Goal: Task Accomplishment & Management: Use online tool/utility

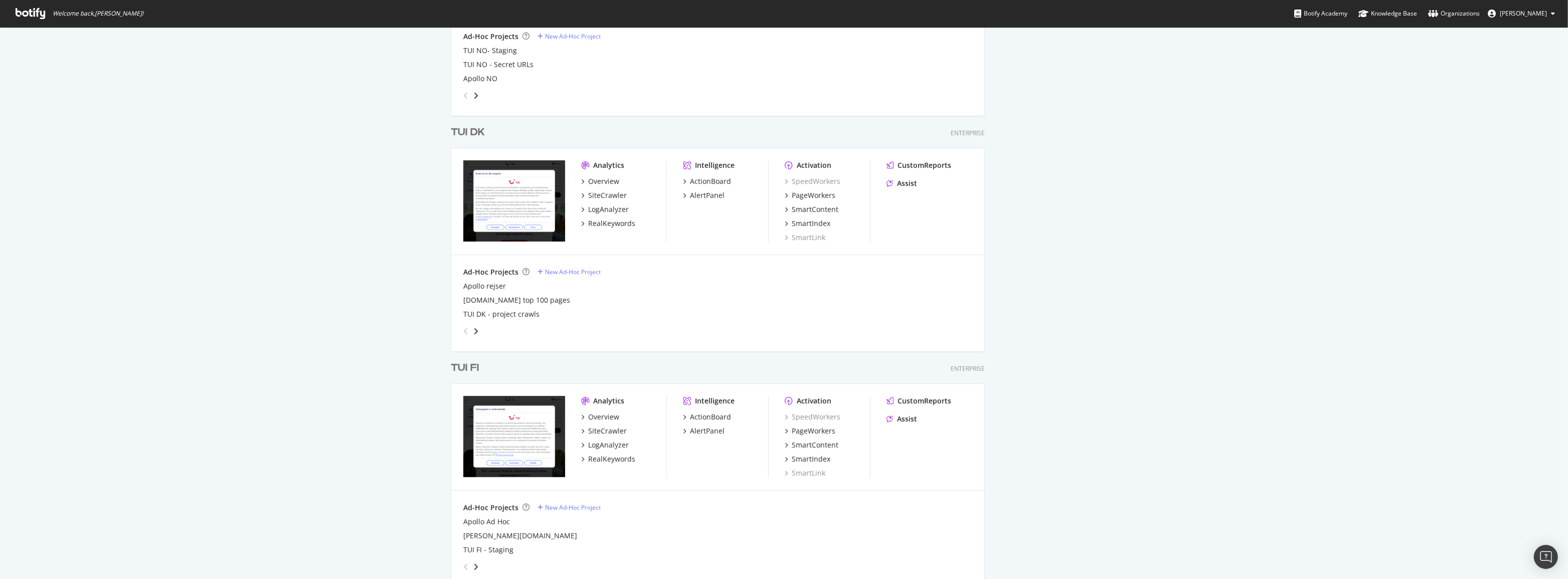
scroll to position [1139, 0]
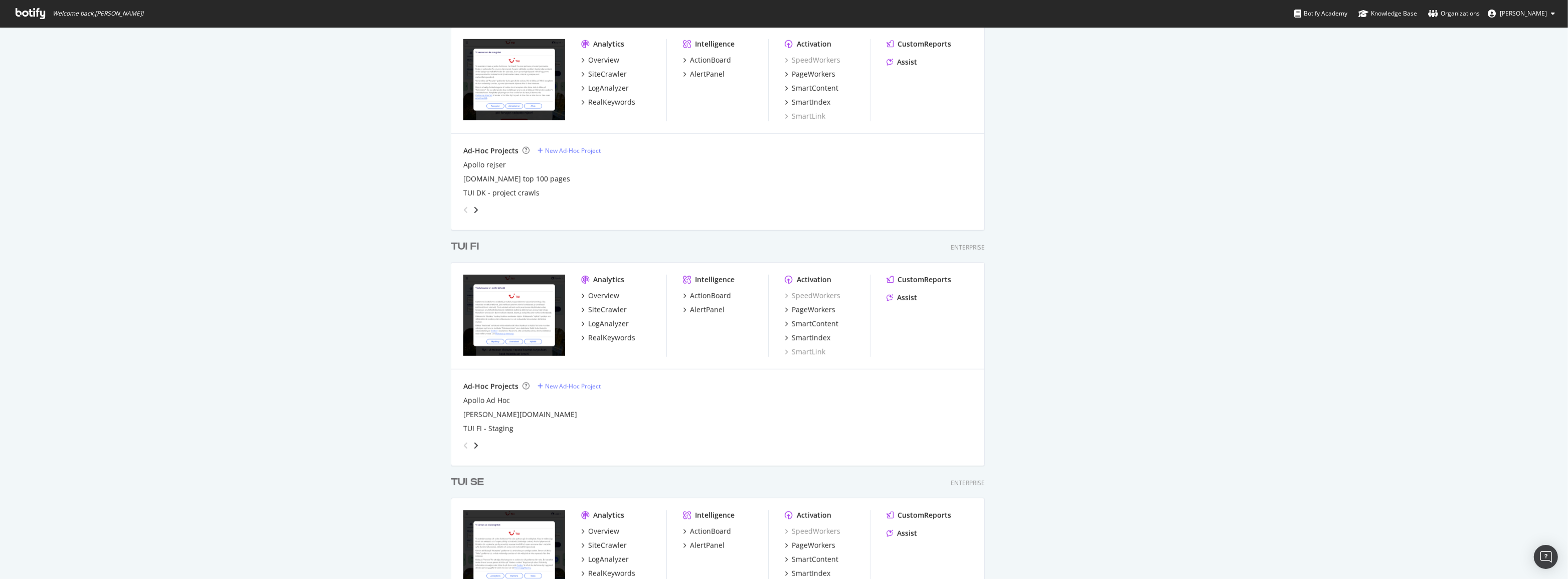
click at [472, 250] on div "TUI FI" at bounding box center [464, 247] width 28 height 15
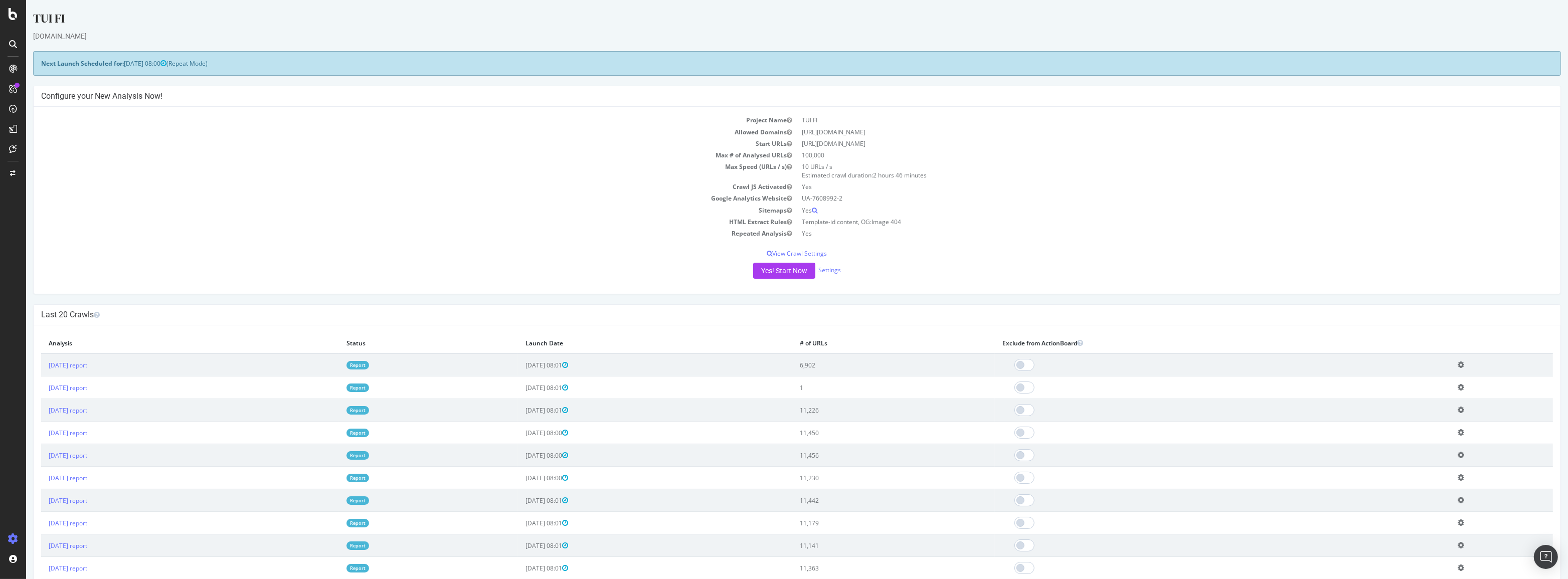
click at [369, 365] on link "Report" at bounding box center [358, 365] width 23 height 8
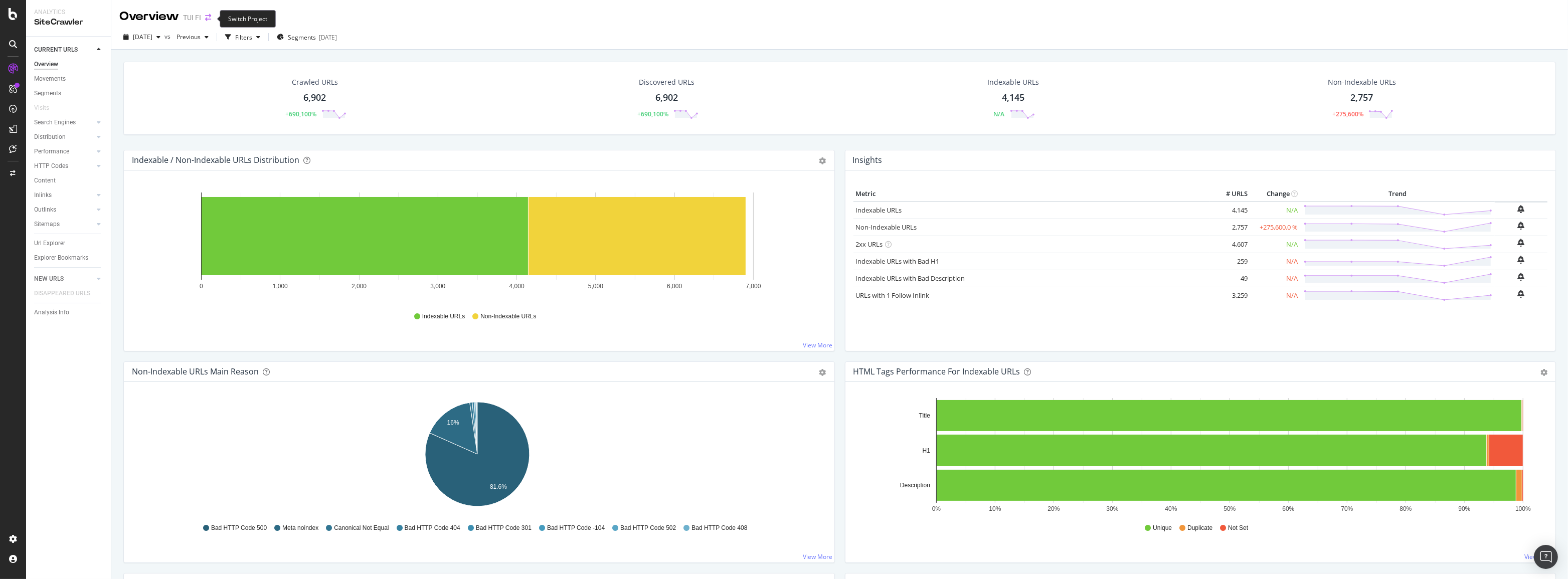
click at [209, 15] on icon "arrow-right-arrow-left" at bounding box center [208, 17] width 6 height 7
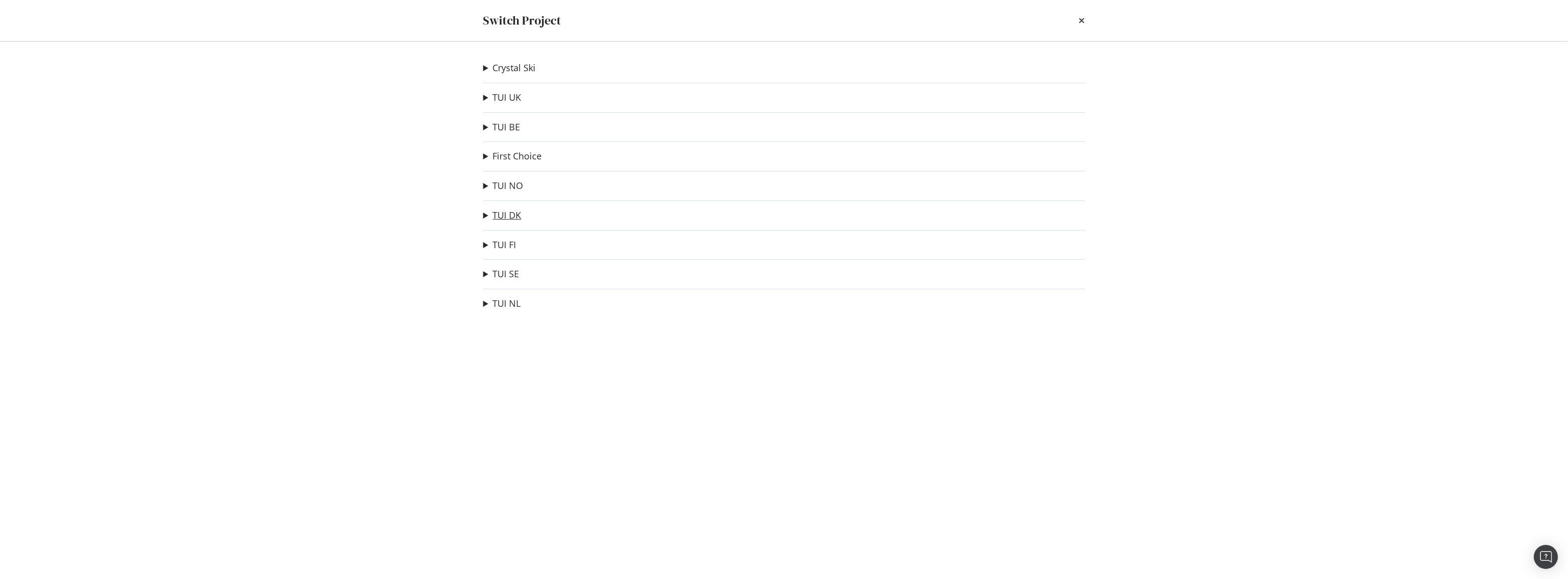
click at [509, 220] on link "TUI DK" at bounding box center [506, 215] width 28 height 10
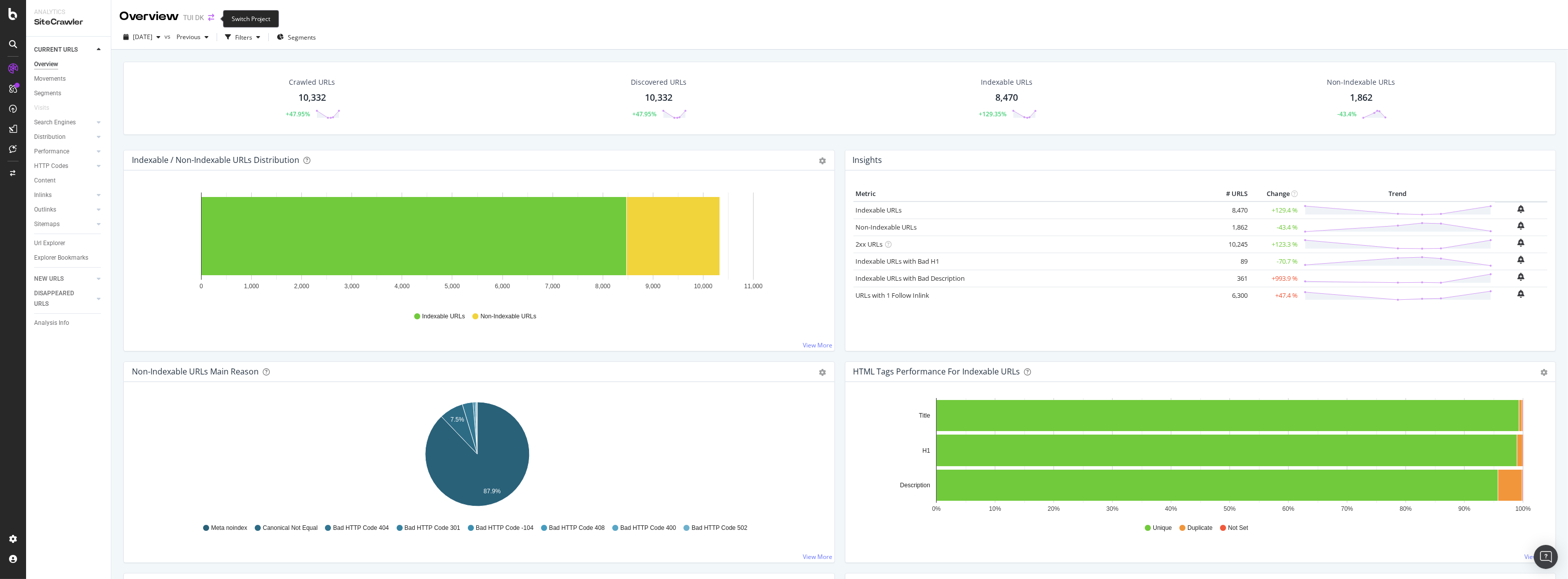
click at [210, 15] on icon "arrow-right-arrow-left" at bounding box center [210, 17] width 6 height 7
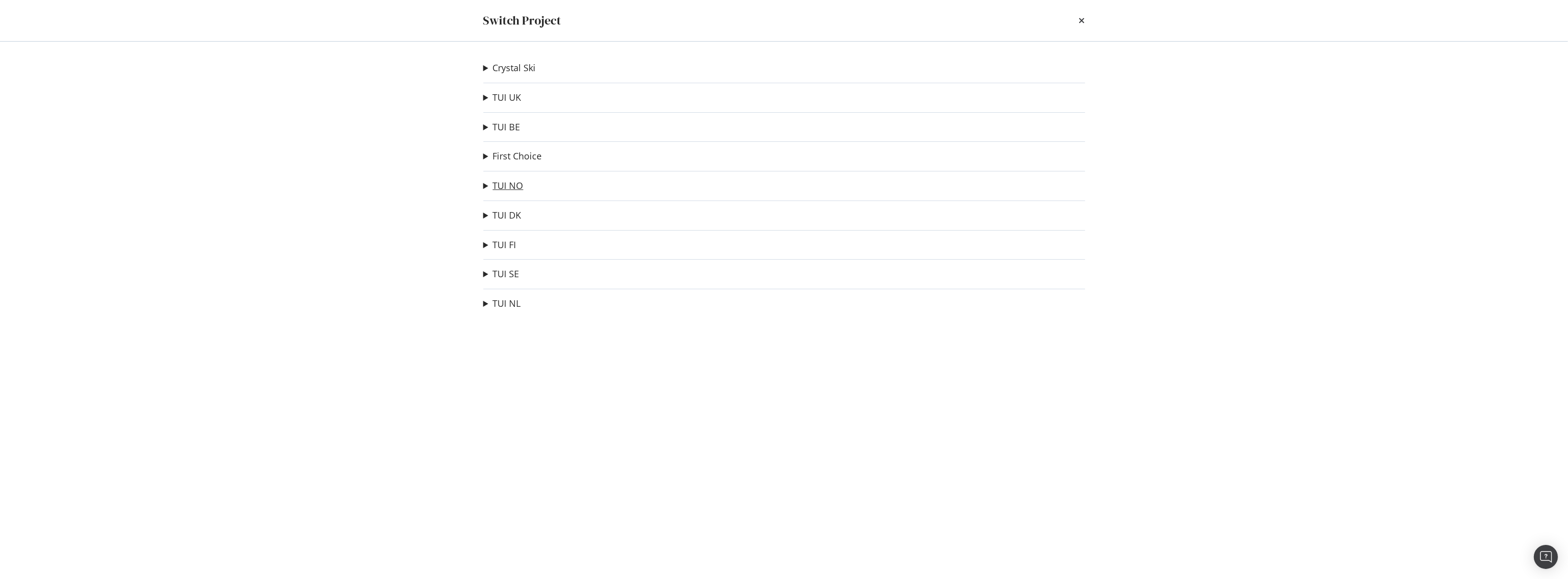
click at [502, 189] on link "TUI NO" at bounding box center [507, 185] width 30 height 10
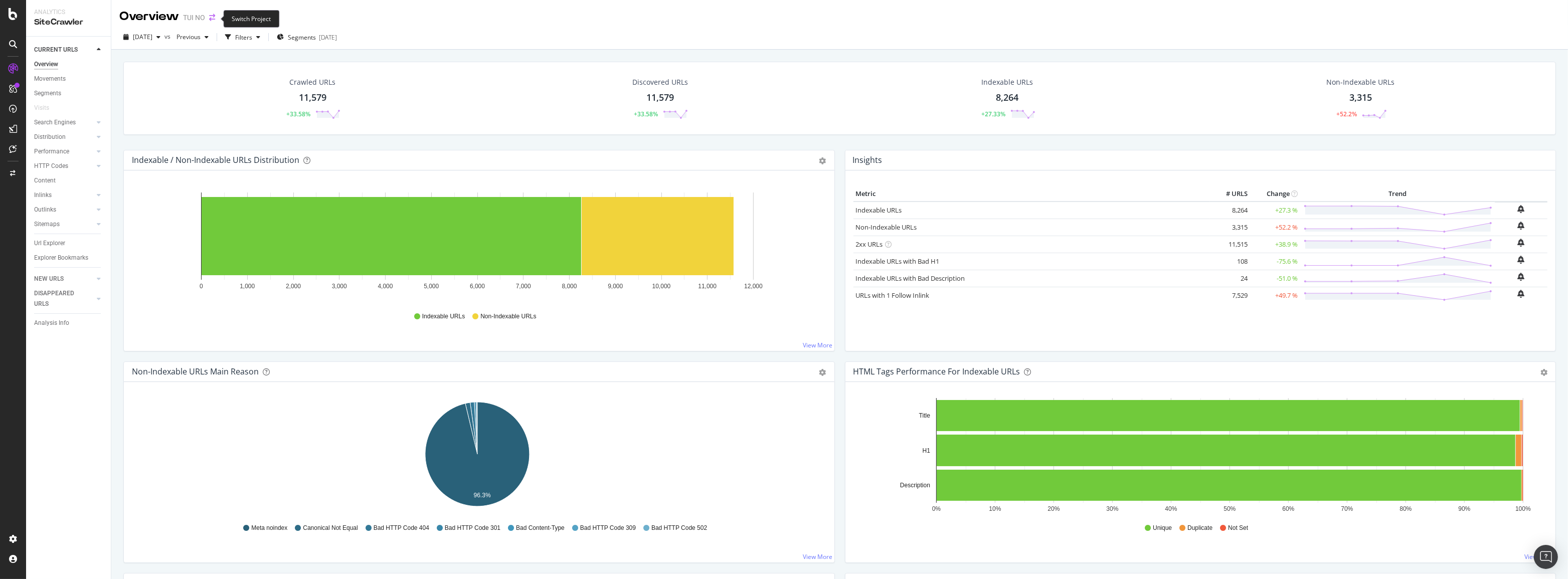
click at [212, 20] on icon "arrow-right-arrow-left" at bounding box center [211, 17] width 6 height 7
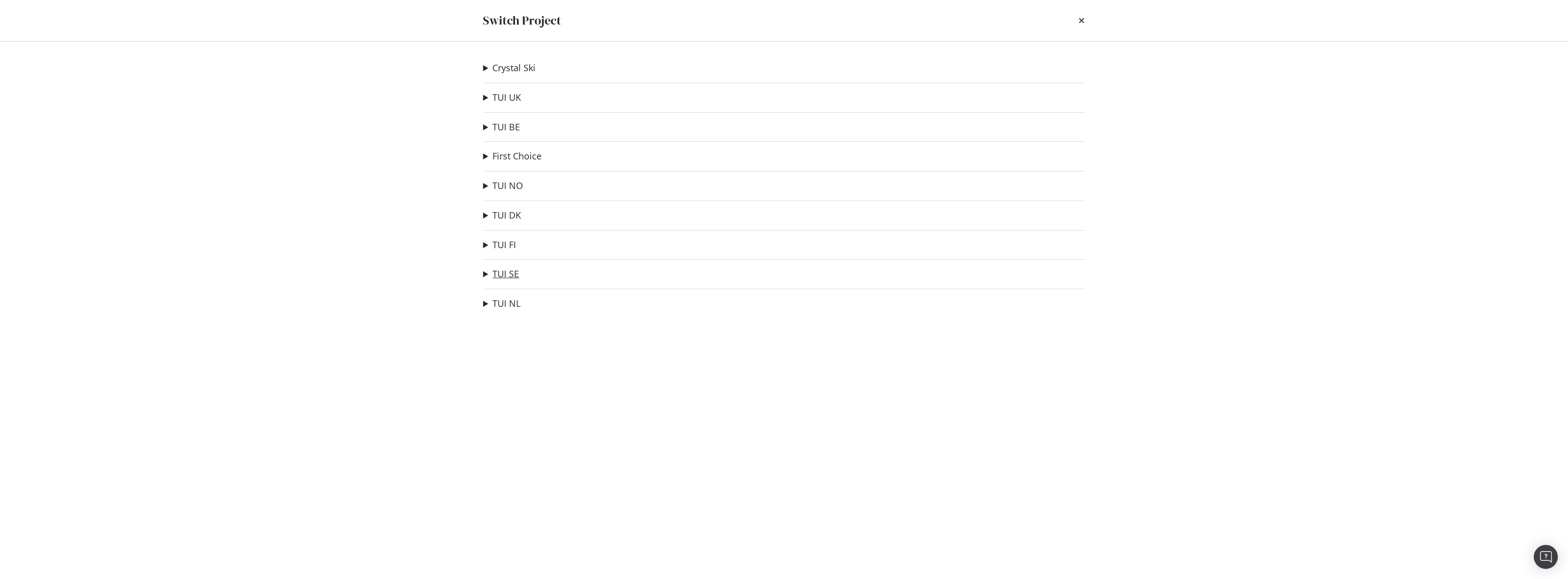
click at [506, 268] on link "TUI SE" at bounding box center [506, 273] width 27 height 10
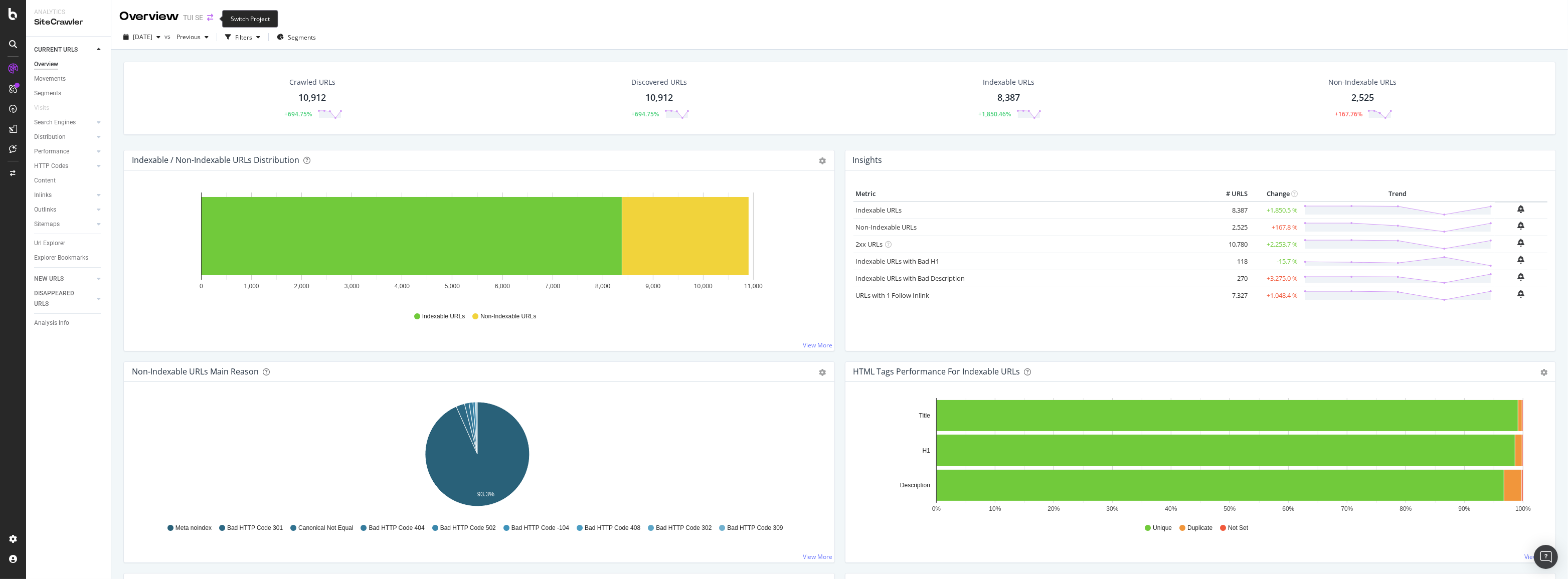
click at [208, 19] on icon "arrow-right-arrow-left" at bounding box center [210, 17] width 6 height 7
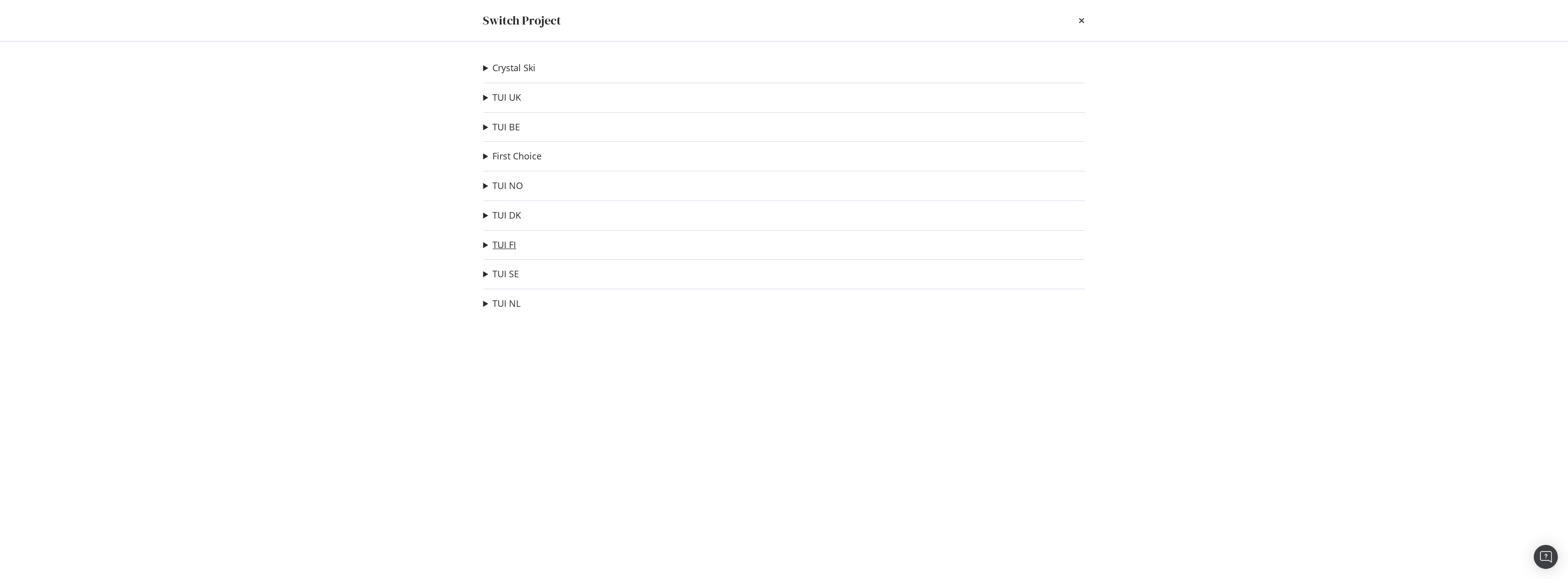
click at [500, 244] on link "TUI FI" at bounding box center [505, 244] width 24 height 10
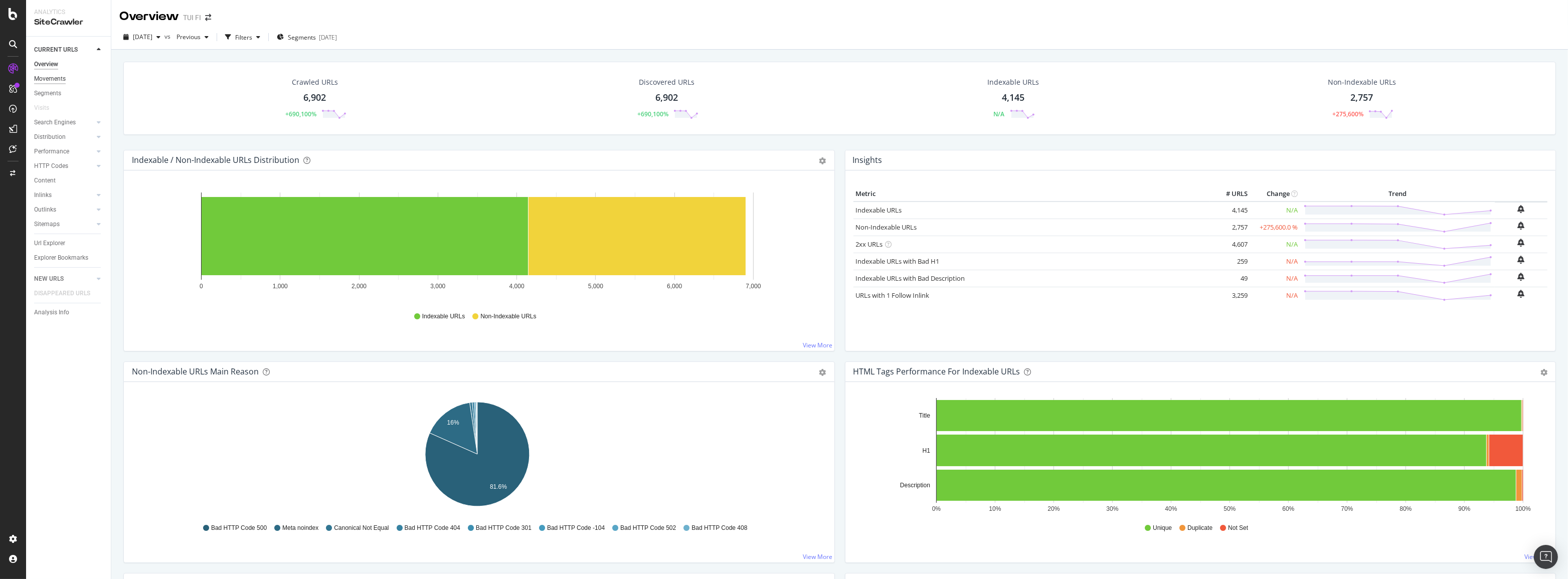
click at [62, 81] on div "Movements" at bounding box center [50, 78] width 31 height 10
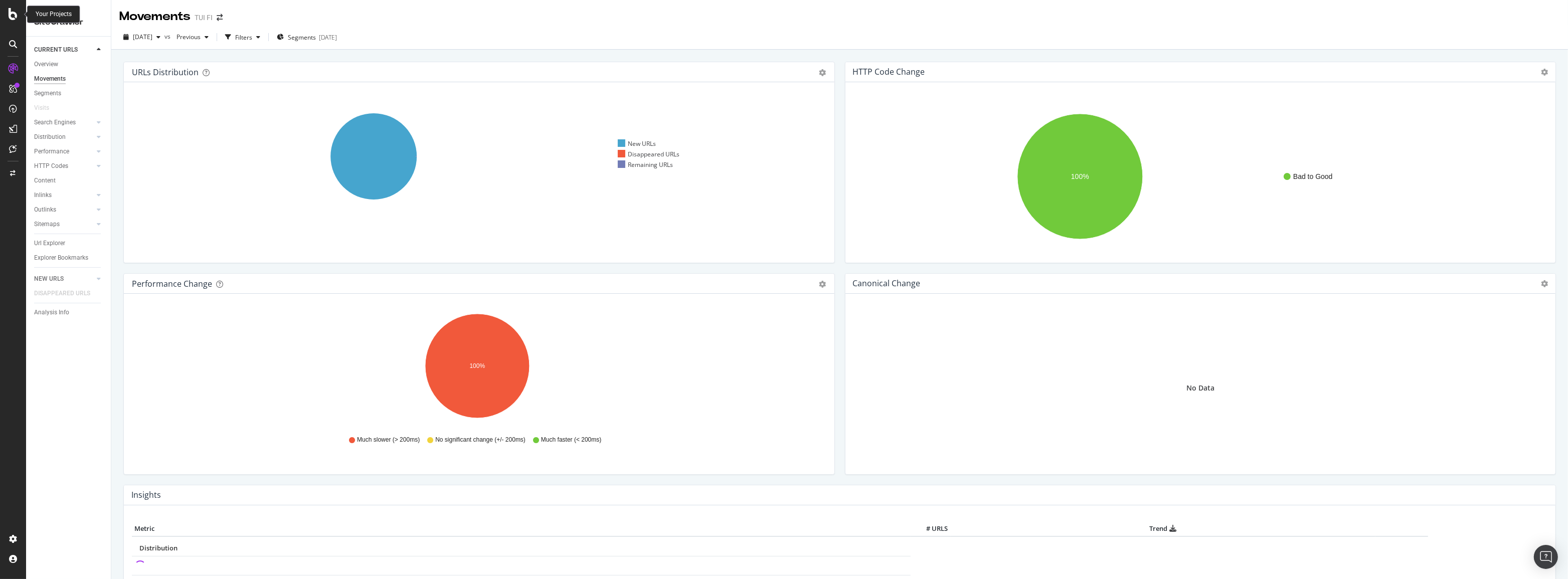
click at [10, 17] on icon at bounding box center [13, 14] width 9 height 12
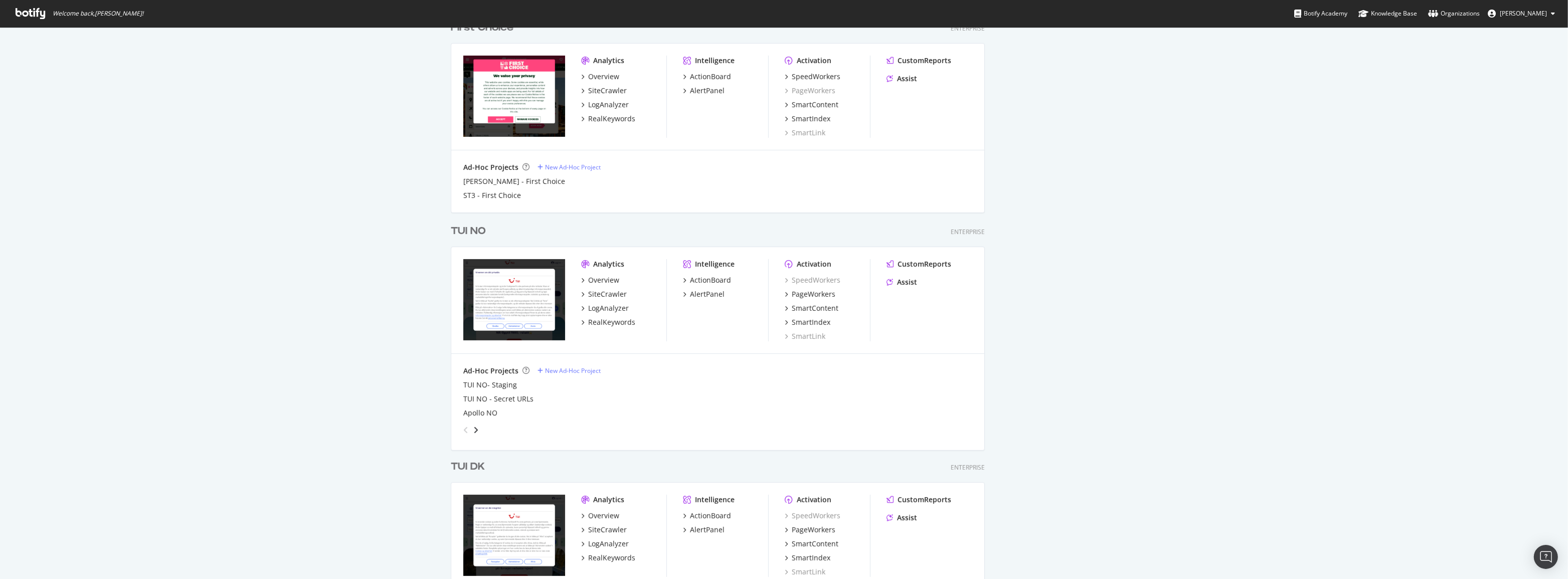
scroll to position [957, 0]
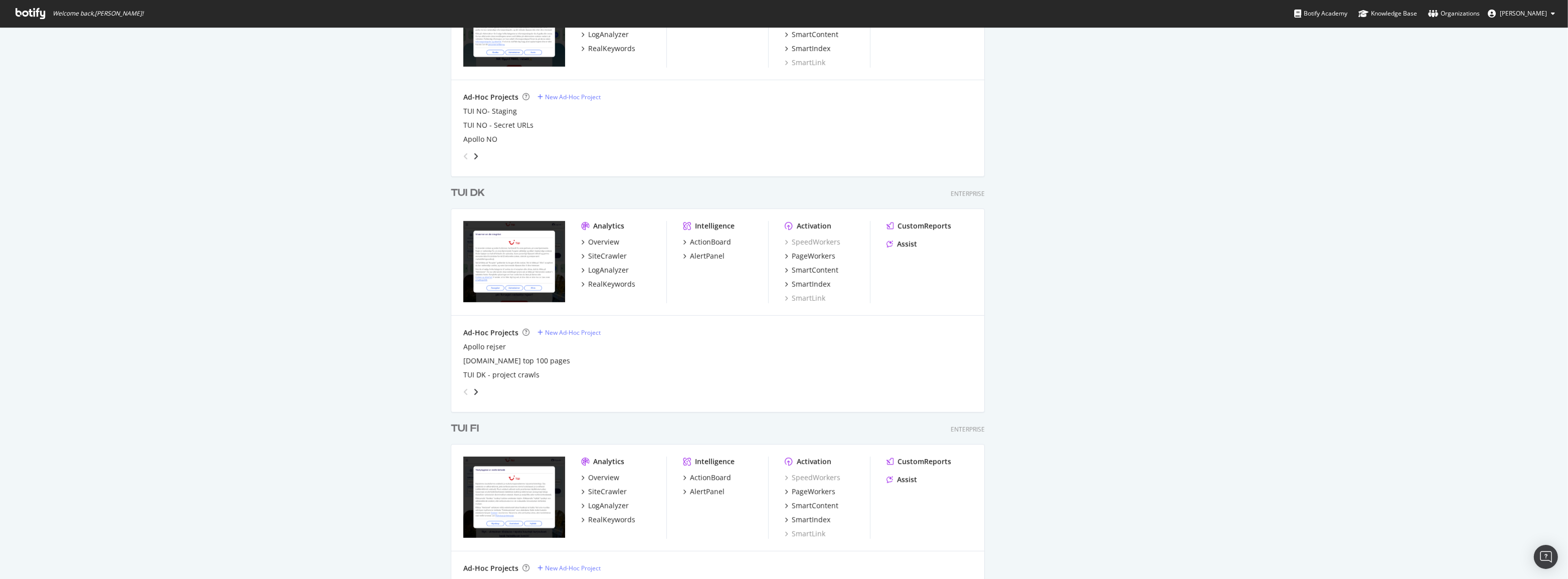
click at [471, 426] on div "TUI FI" at bounding box center [464, 429] width 28 height 15
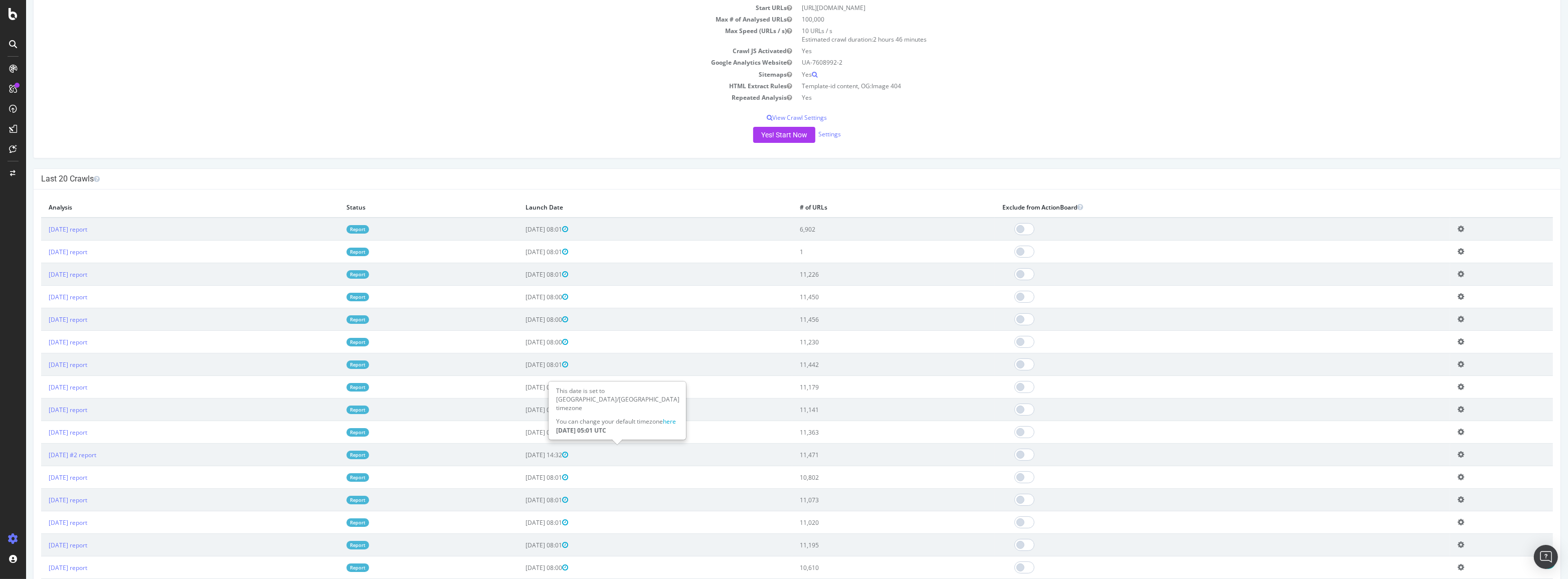
scroll to position [136, 0]
click at [369, 272] on link "Report" at bounding box center [358, 273] width 23 height 8
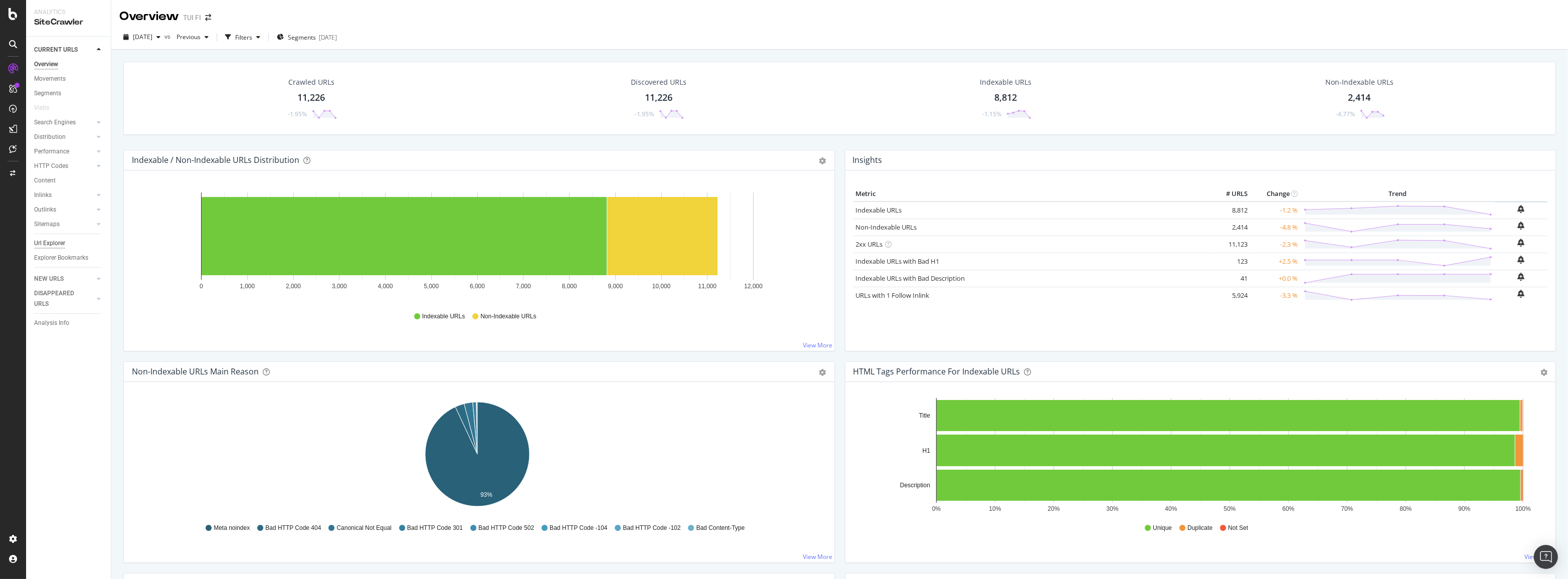
click at [44, 246] on div "Url Explorer" at bounding box center [50, 243] width 31 height 10
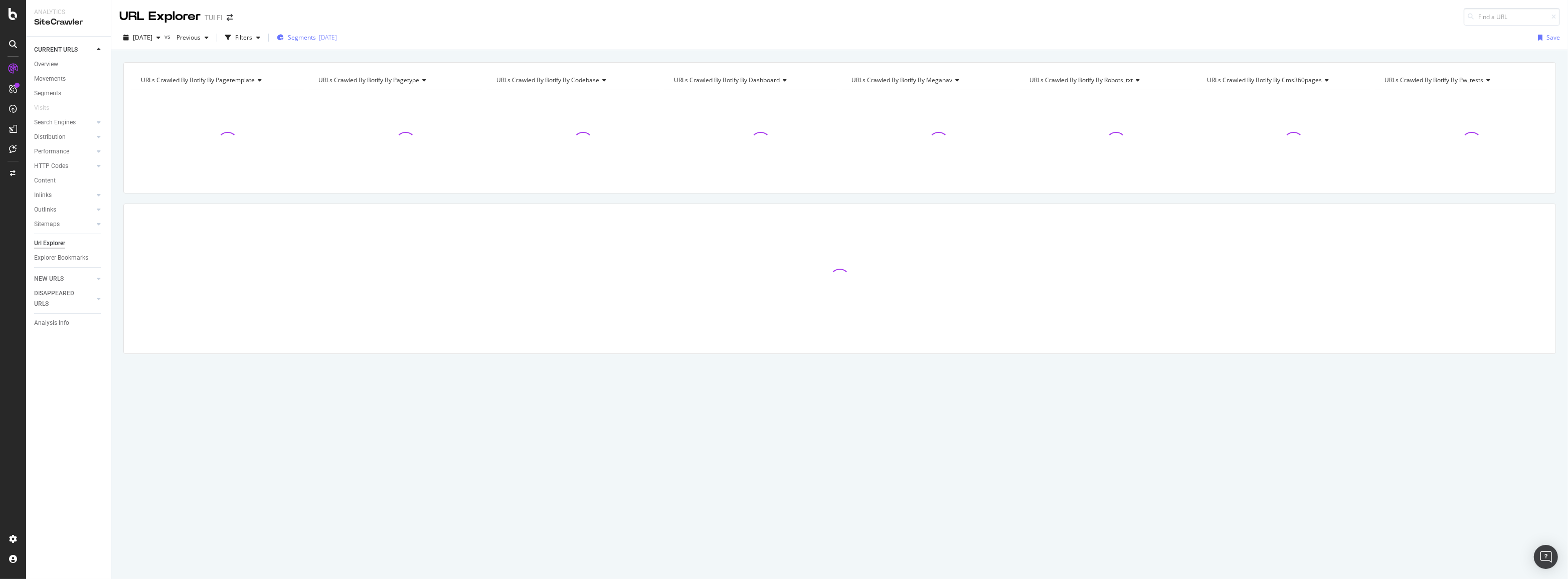
click at [316, 37] on span "Segments" at bounding box center [301, 37] width 28 height 8
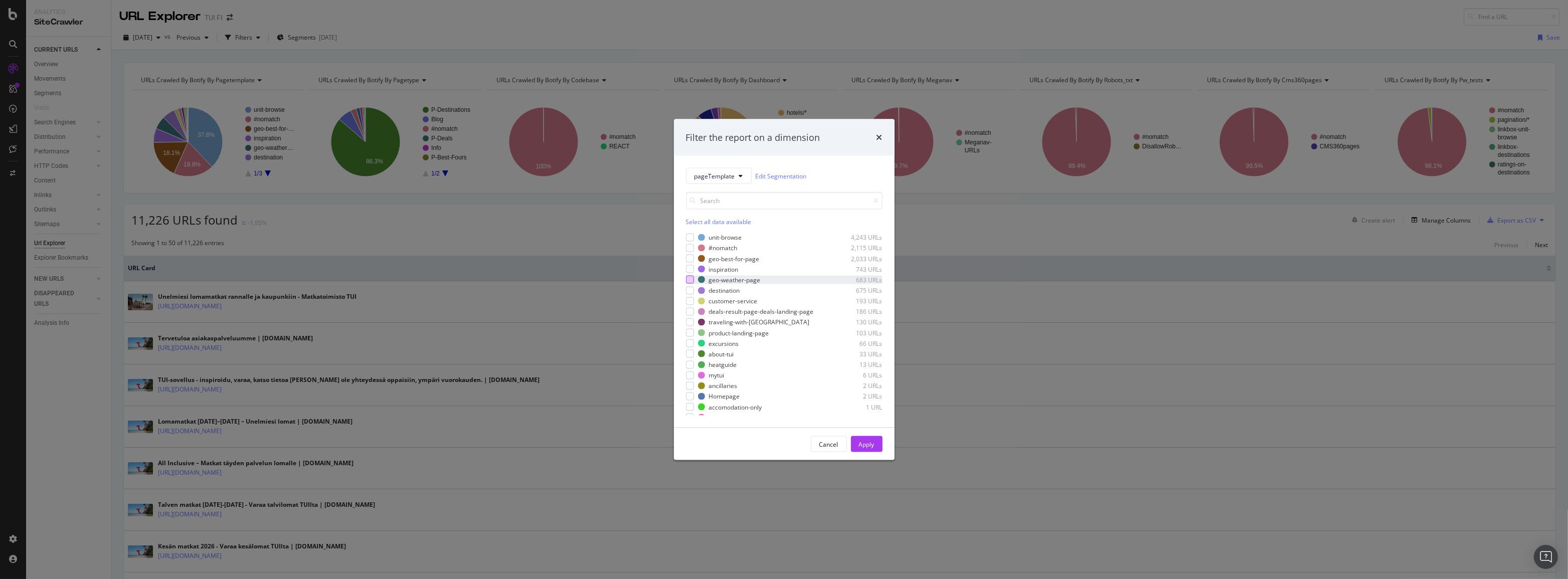
click at [693, 279] on div "modal" at bounding box center [689, 279] width 8 height 8
click at [863, 443] on div "Apply" at bounding box center [866, 443] width 16 height 8
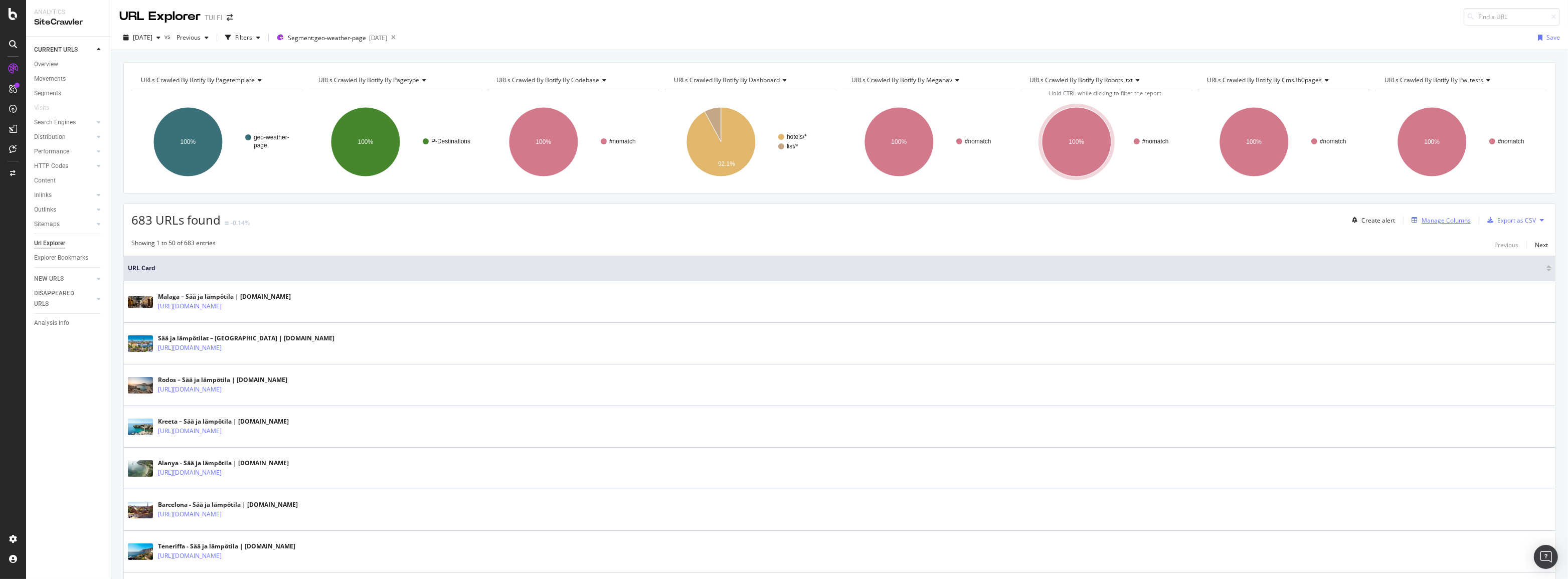
click at [1453, 218] on div "Manage Columns" at bounding box center [1445, 220] width 49 height 8
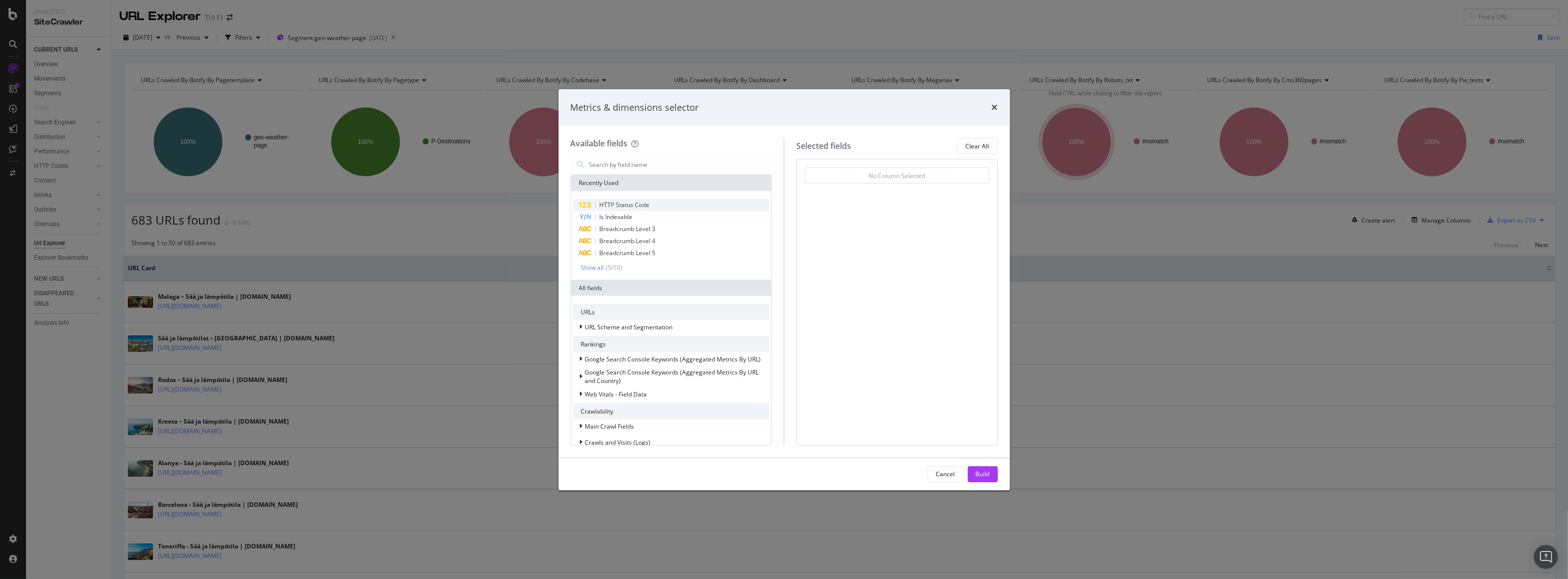
click at [645, 202] on span "HTTP Status Code" at bounding box center [624, 204] width 51 height 8
click at [636, 217] on div "Is Indexable" at bounding box center [671, 217] width 197 height 12
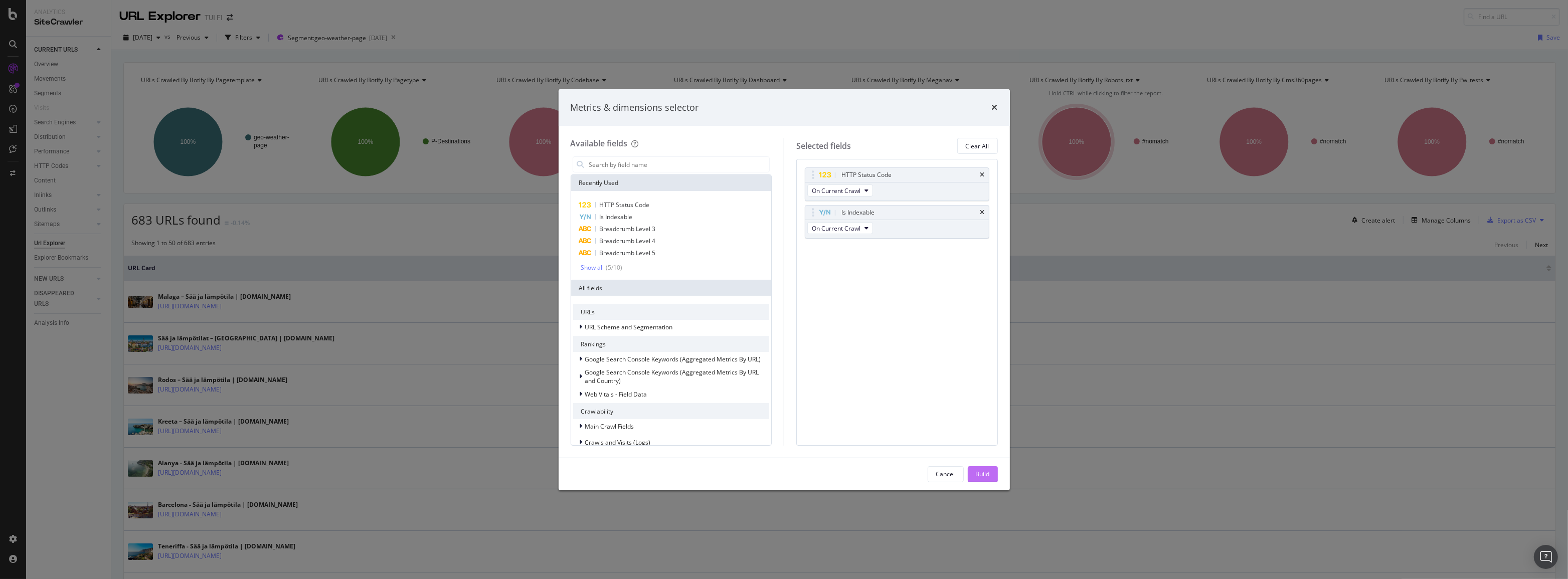
click at [973, 475] on button "Build" at bounding box center [983, 473] width 30 height 16
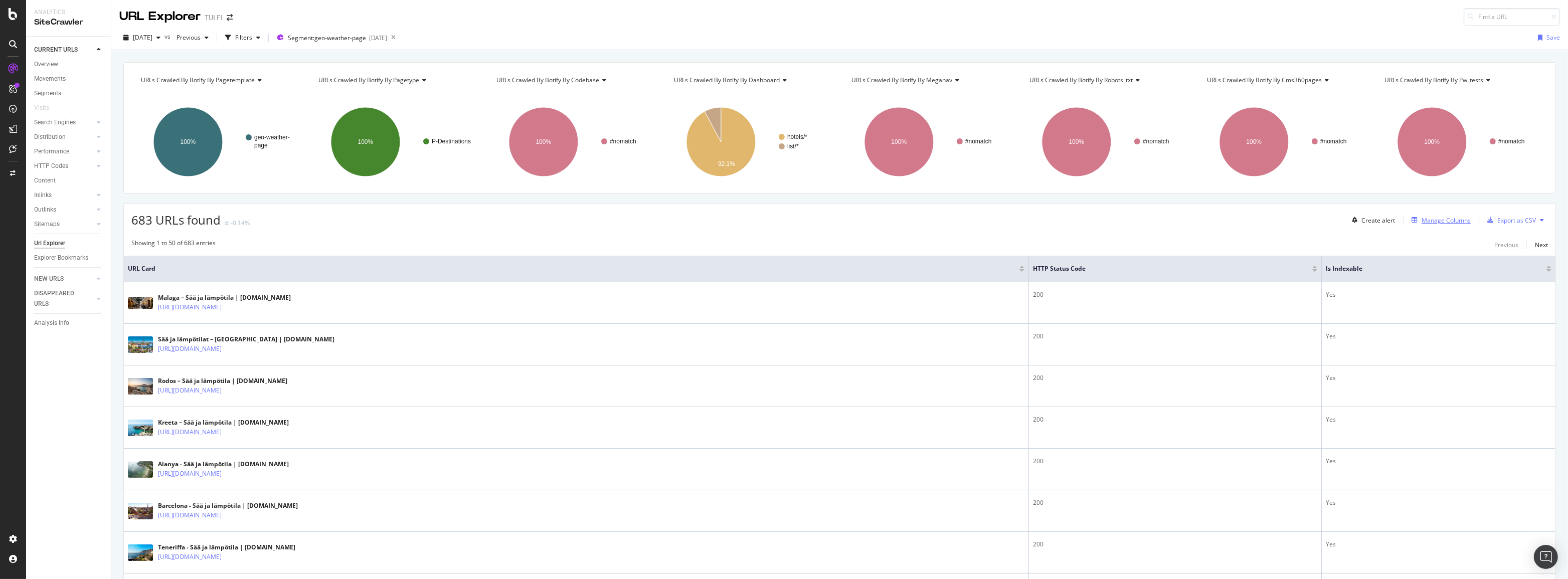
click at [1449, 221] on div "Manage Columns" at bounding box center [1445, 220] width 49 height 8
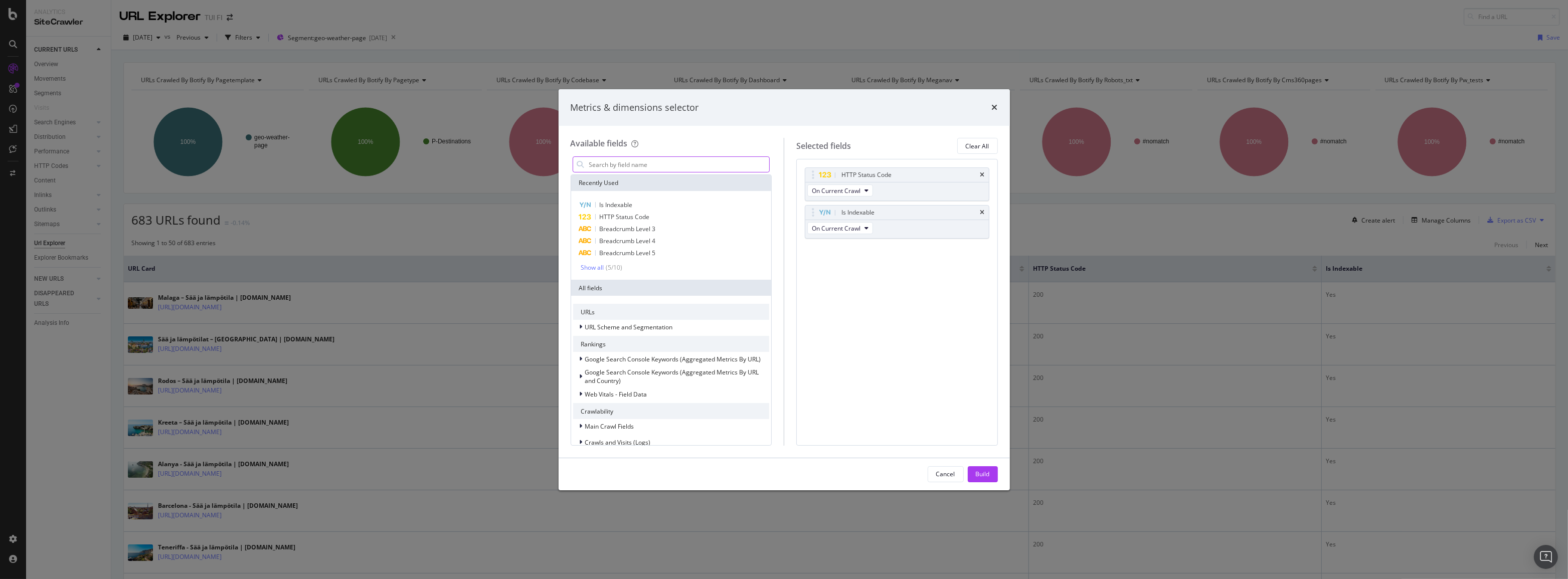
click at [619, 168] on input "modal" at bounding box center [678, 165] width 181 height 15
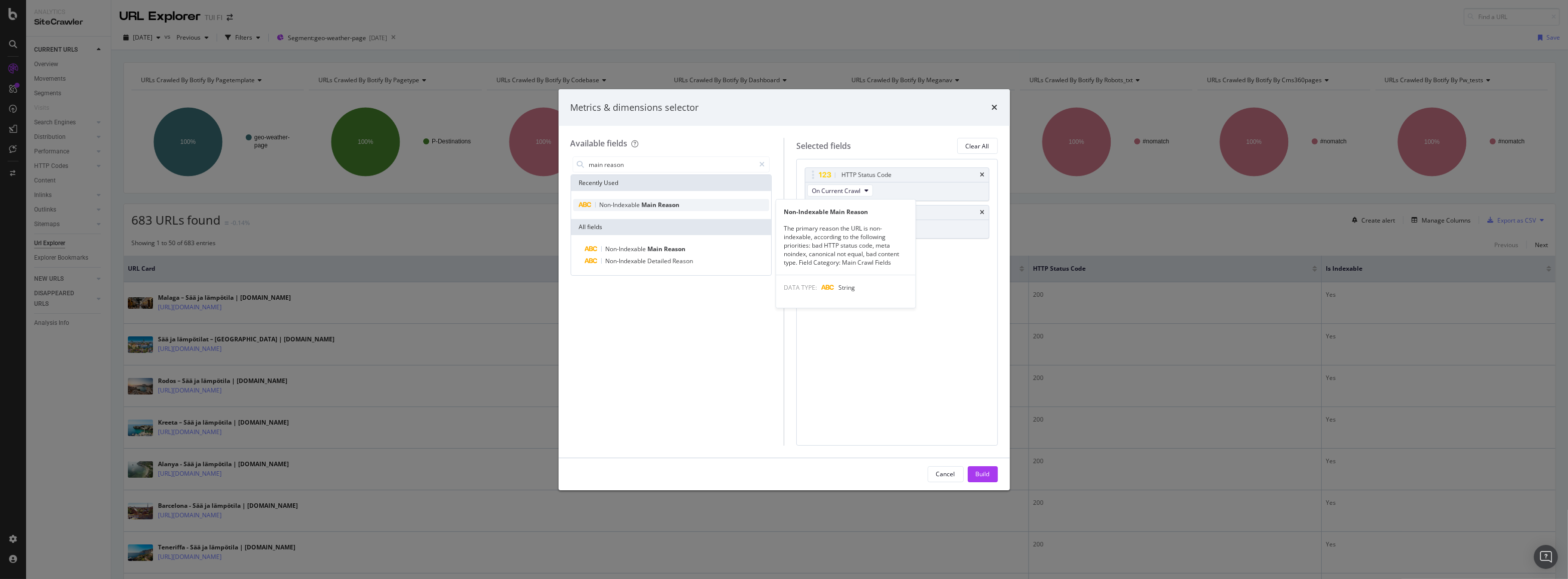
type input "main reason"
click at [637, 203] on span "Non-Indexable" at bounding box center [620, 204] width 42 height 8
click at [987, 477] on div "Build" at bounding box center [982, 473] width 14 height 8
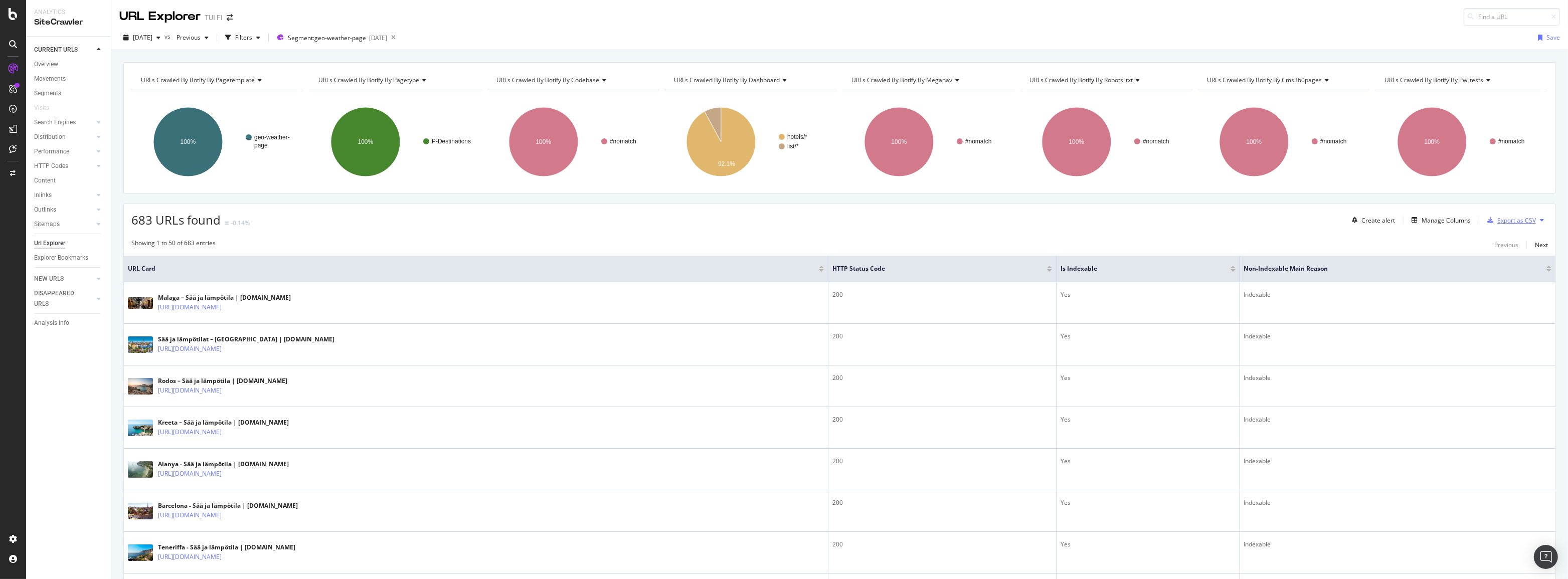
click at [1517, 222] on div "Export as CSV" at bounding box center [1517, 220] width 39 height 8
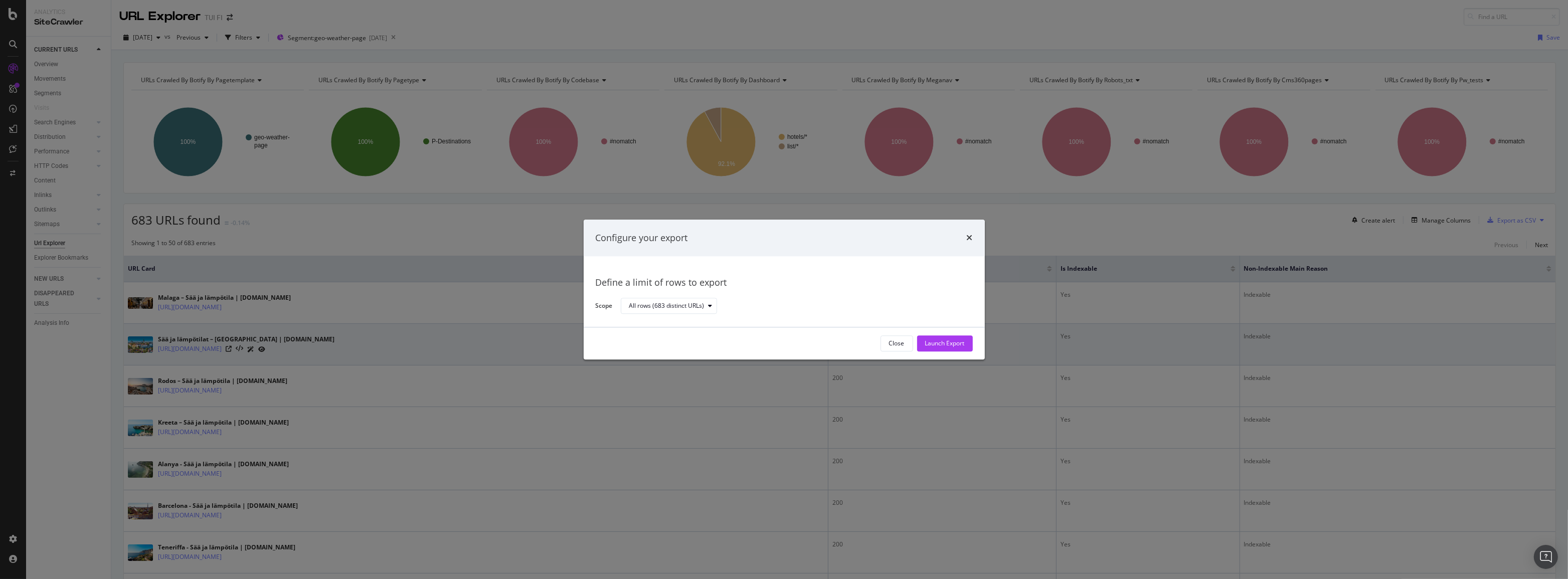
click at [934, 345] on div "Launch Export" at bounding box center [944, 343] width 40 height 8
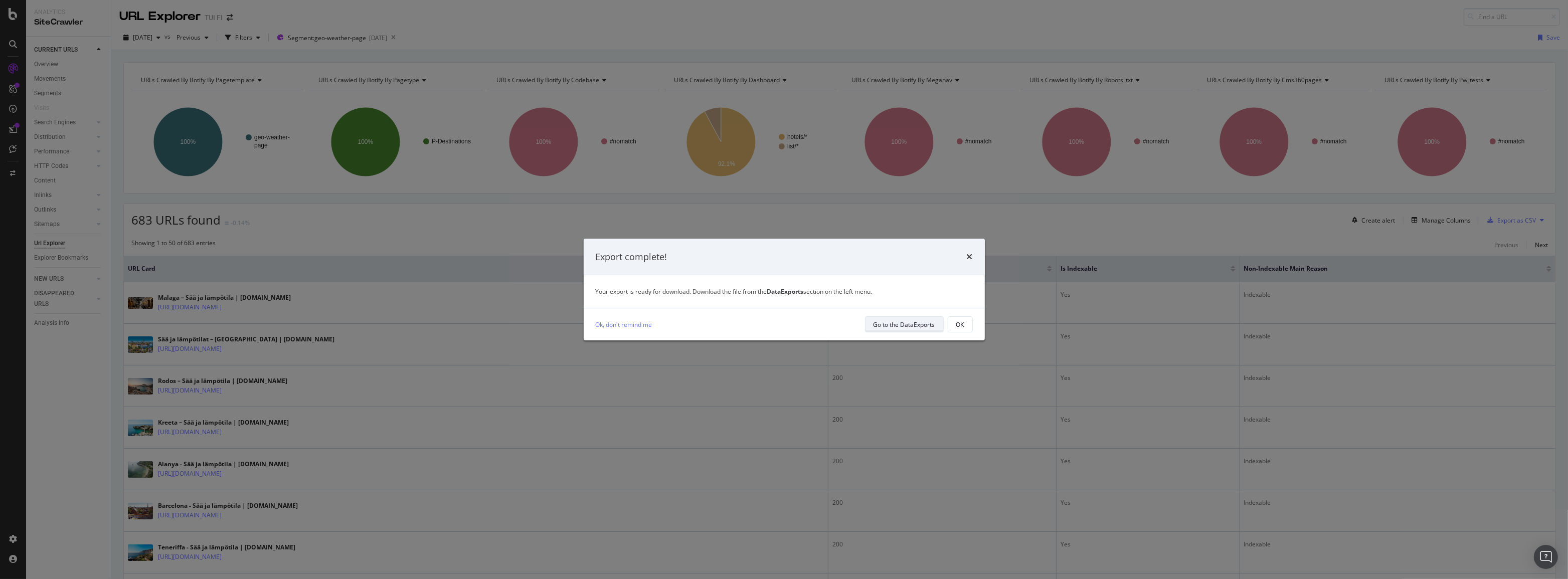
click at [908, 323] on div "Go to the DataExports" at bounding box center [903, 324] width 62 height 8
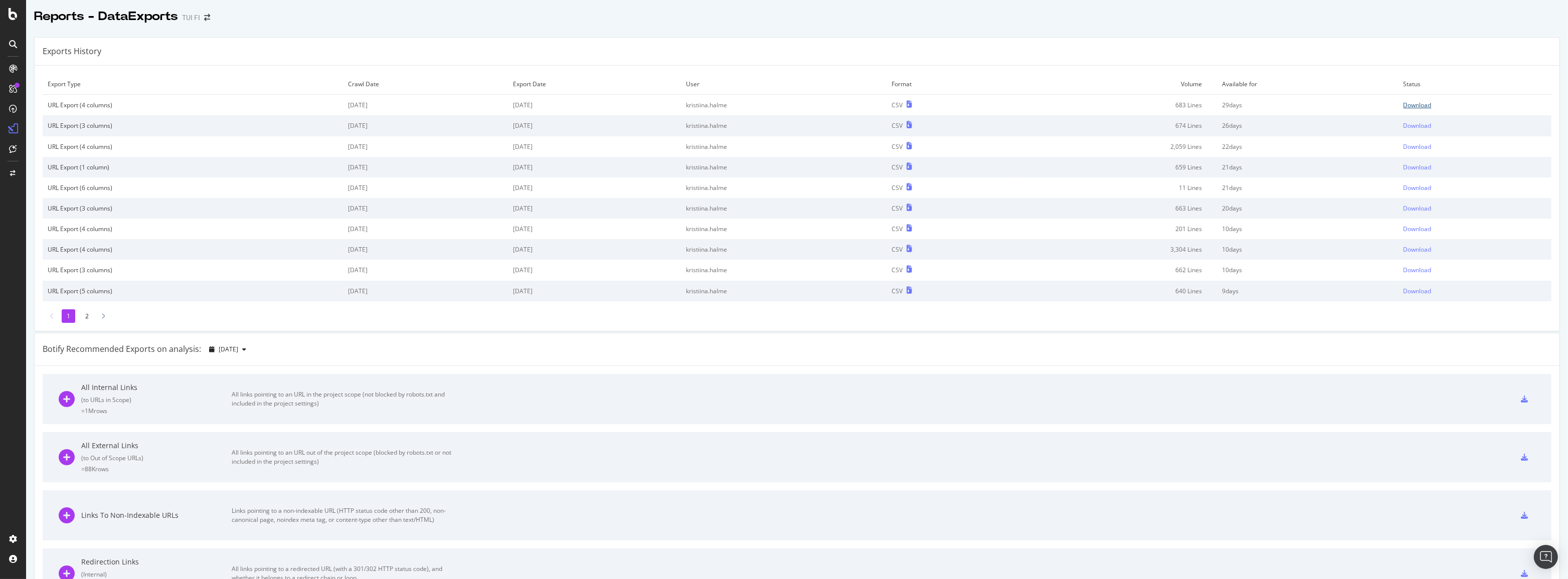
click at [1412, 106] on div "Download" at bounding box center [1417, 105] width 28 height 8
click at [17, 12] on icon at bounding box center [13, 14] width 9 height 12
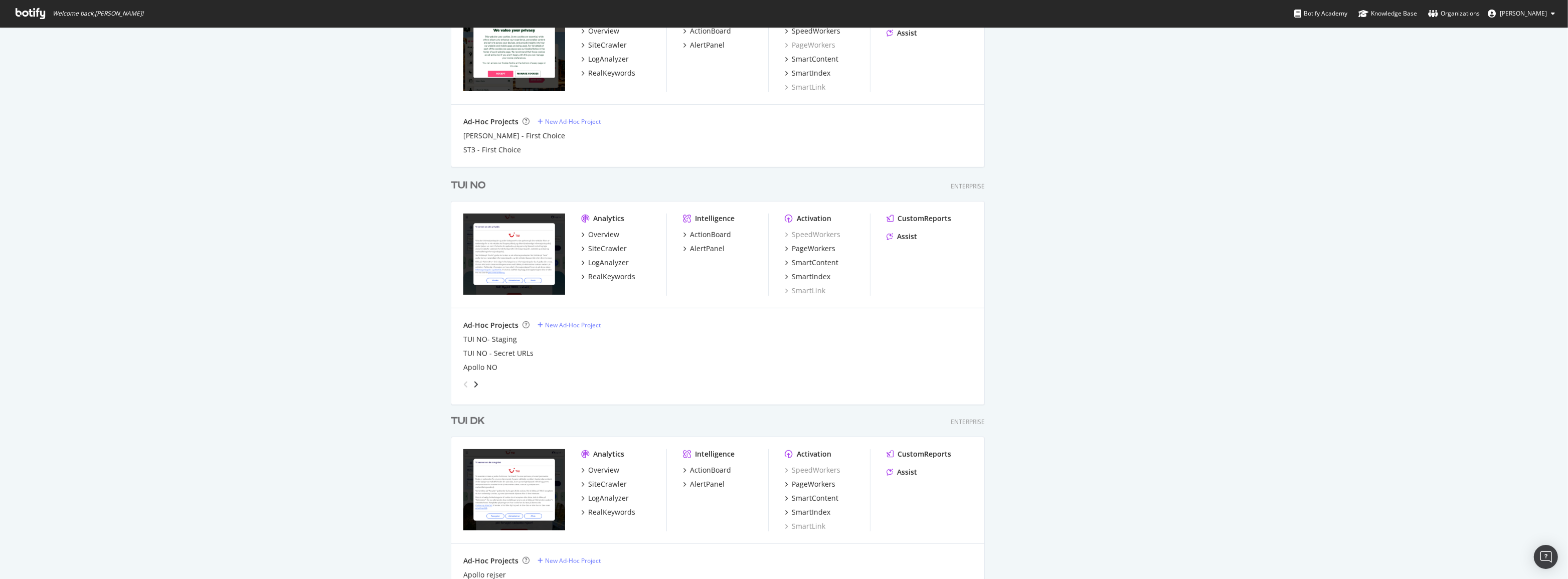
scroll to position [1048, 0]
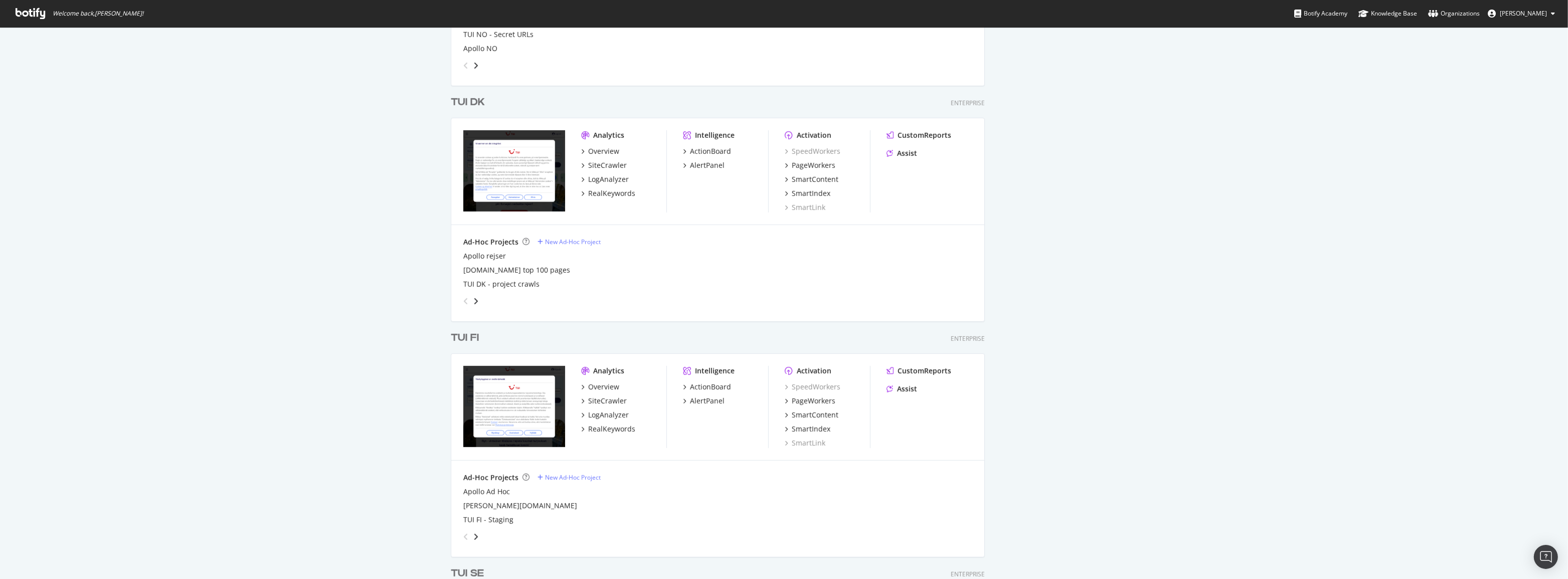
click at [471, 338] on div "TUI FI" at bounding box center [464, 338] width 28 height 15
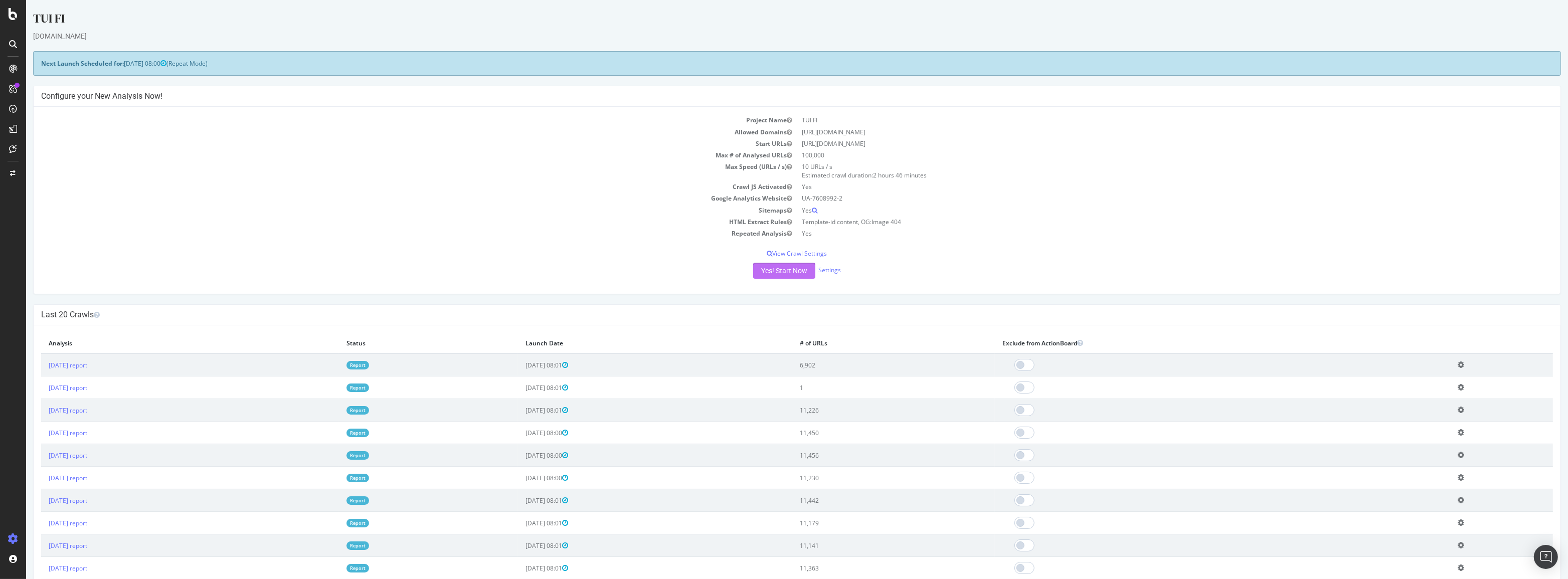
click at [788, 274] on button "Yes! Start Now" at bounding box center [784, 270] width 62 height 16
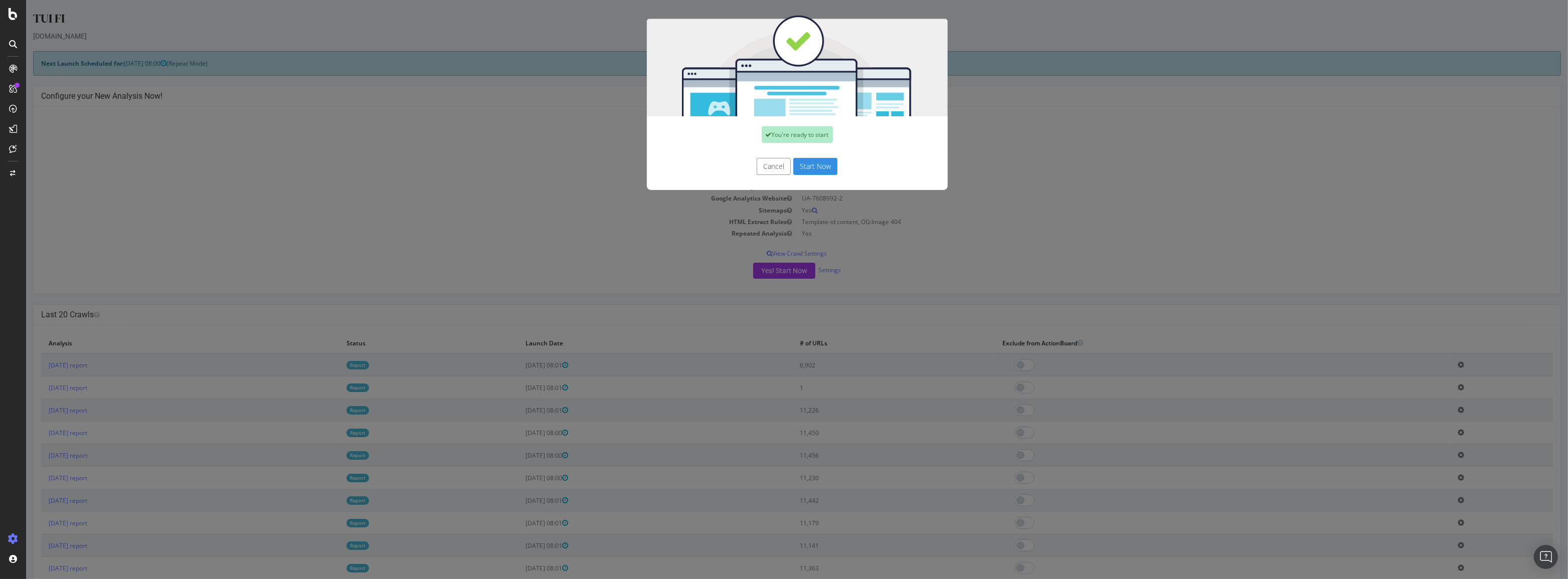
click at [816, 164] on button "Start Now" at bounding box center [815, 166] width 44 height 17
